Goal: Task Accomplishment & Management: Use online tool/utility

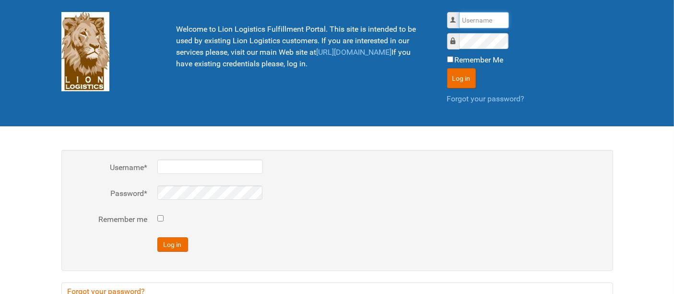
click at [475, 23] on input "Username" at bounding box center [484, 20] width 50 height 16
type input "al"
click at [447, 68] on button "Log in" at bounding box center [461, 78] width 29 height 20
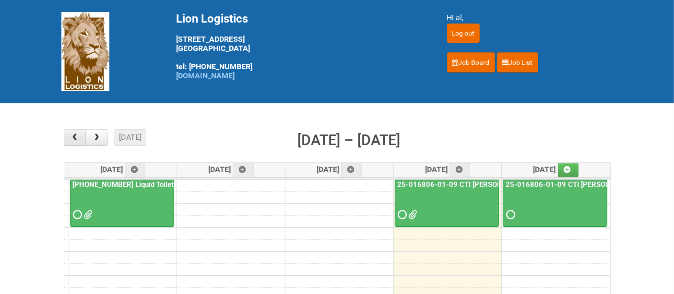
click at [65, 136] on button "button" at bounding box center [75, 137] width 23 height 16
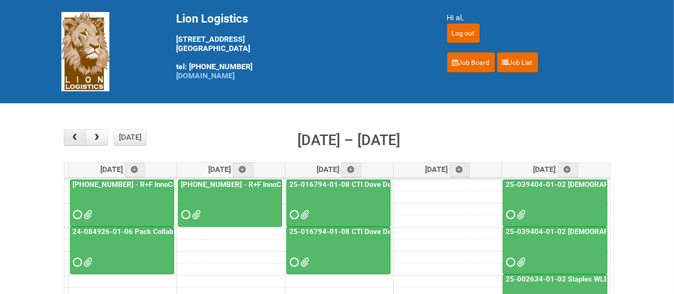
click at [70, 138] on button "button" at bounding box center [75, 137] width 23 height 16
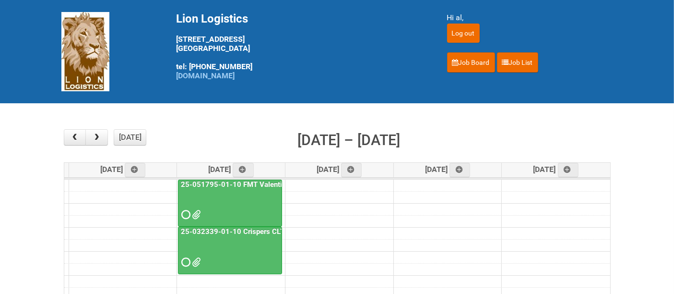
click at [244, 196] on div at bounding box center [230, 205] width 102 height 31
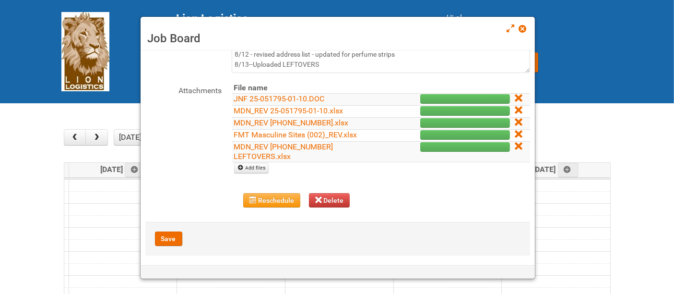
scroll to position [103, 0]
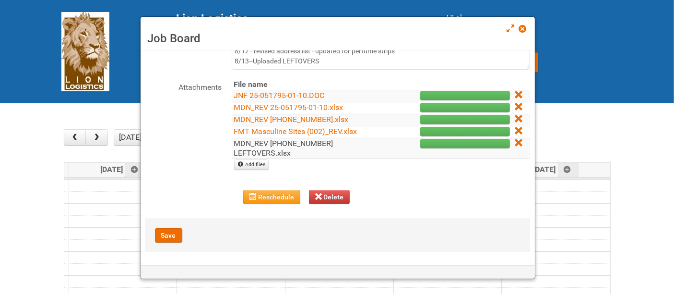
click at [280, 154] on link "MDN_REV (2) 25-051795-01-10 LEFTOVERS.xlsx" at bounding box center [283, 148] width 99 height 19
